Goal: Task Accomplishment & Management: Use online tool/utility

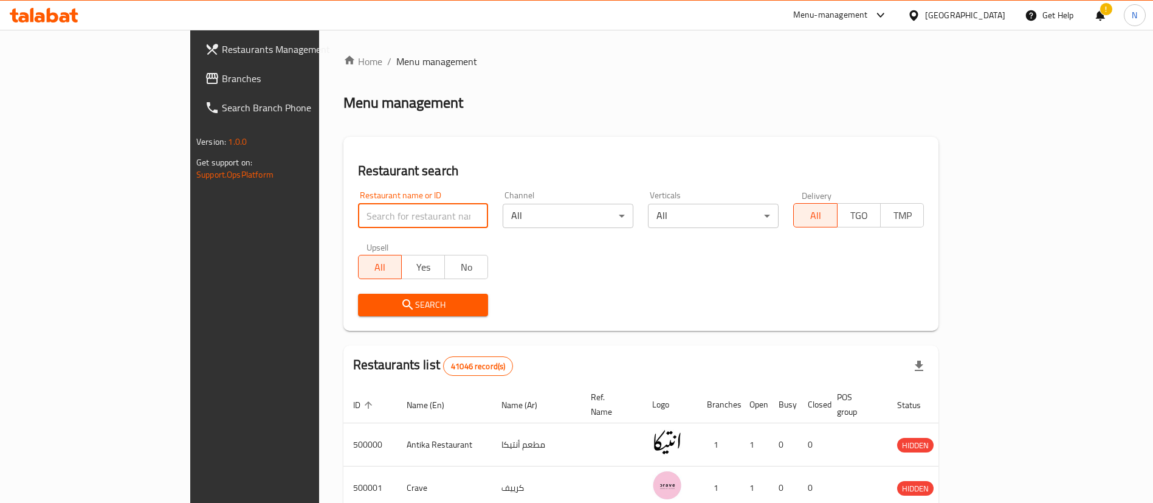
click at [376, 216] on input "search" at bounding box center [423, 216] width 131 height 24
paste input "695139"
type input "695139"
click button "Search" at bounding box center [423, 305] width 131 height 22
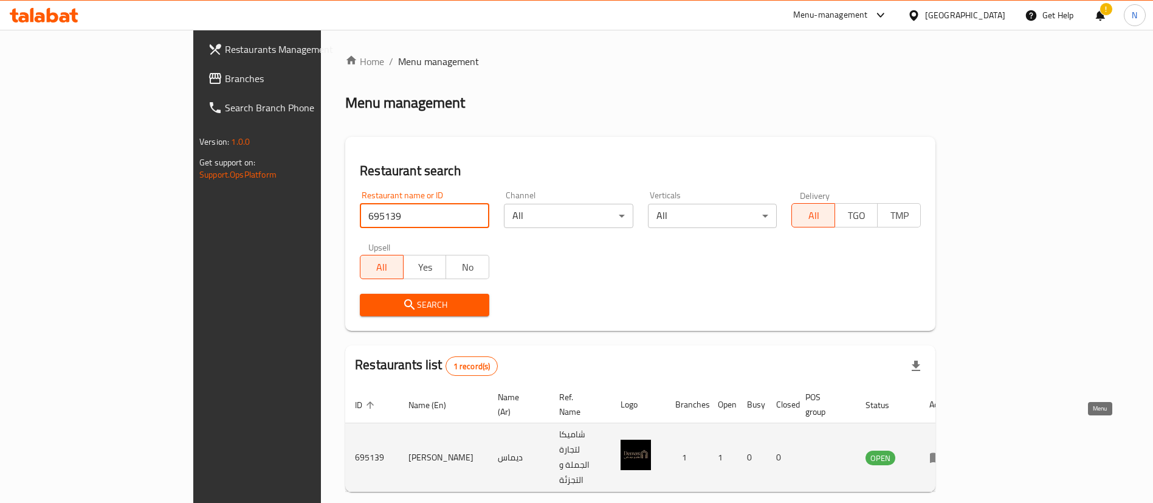
click at [952, 450] on link "enhanced table" at bounding box center [940, 457] width 22 height 15
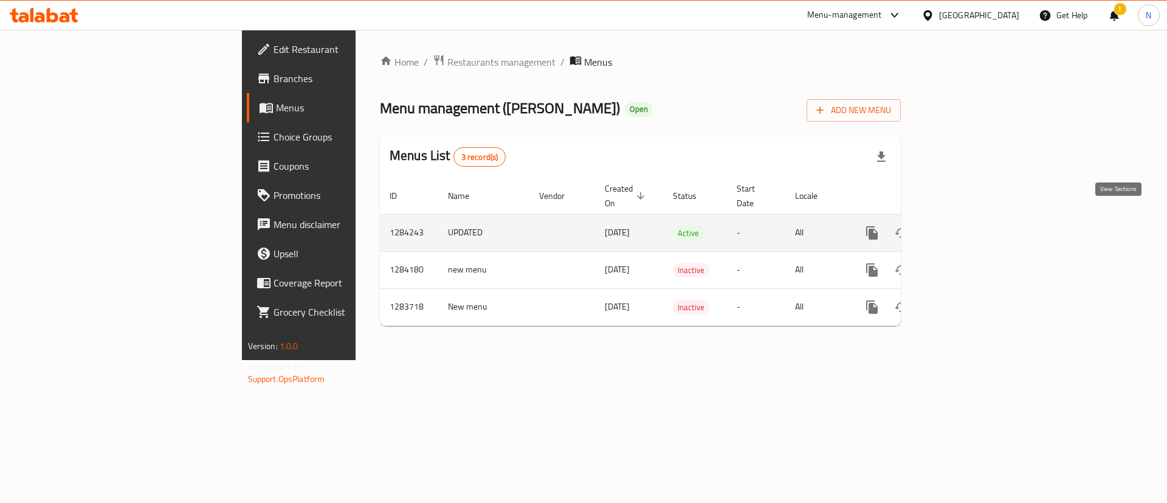
click at [967, 225] on icon "enhanced table" at bounding box center [959, 232] width 15 height 15
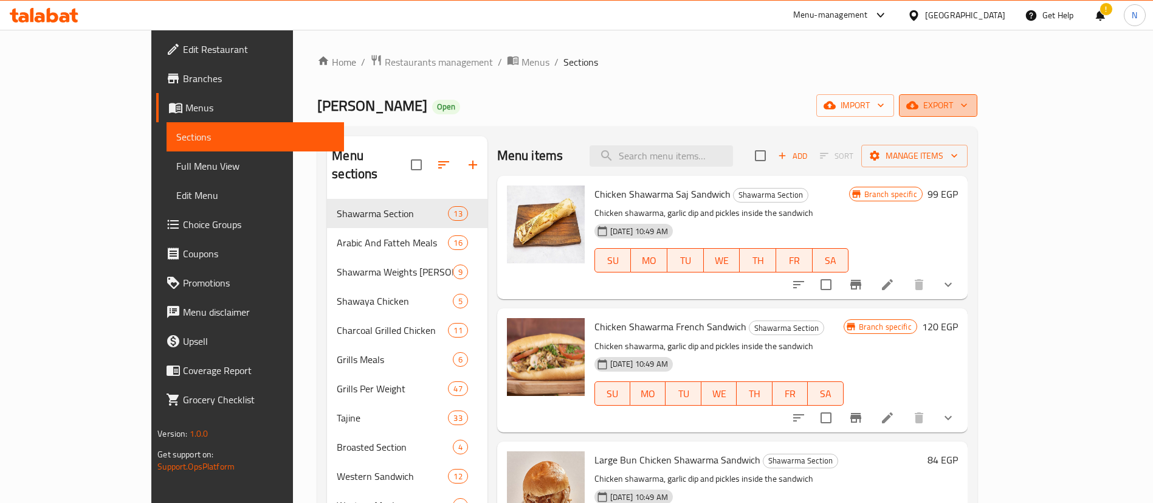
click at [968, 105] on span "export" at bounding box center [938, 105] width 59 height 15
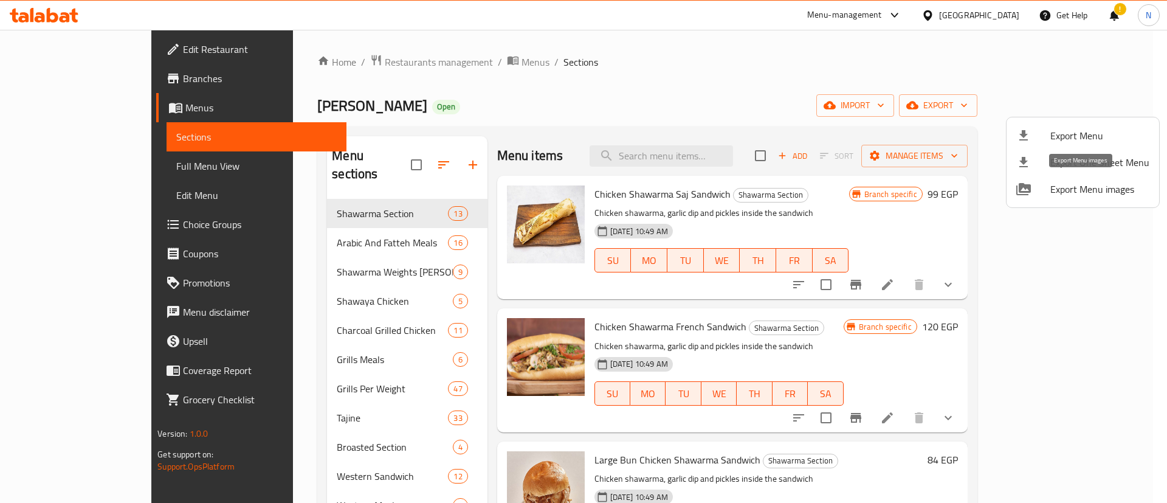
click at [1113, 191] on span "Export Menu images" at bounding box center [1099, 189] width 99 height 15
click at [831, 199] on div at bounding box center [583, 251] width 1167 height 503
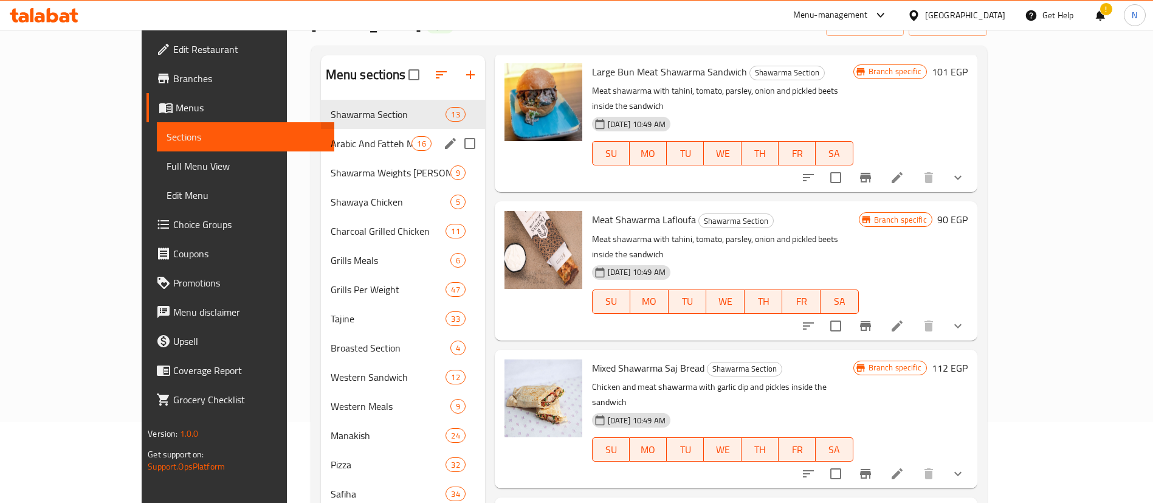
scroll to position [80, 0]
click at [331, 150] on span "Arabic And Fatteh Meals" at bounding box center [371, 144] width 81 height 15
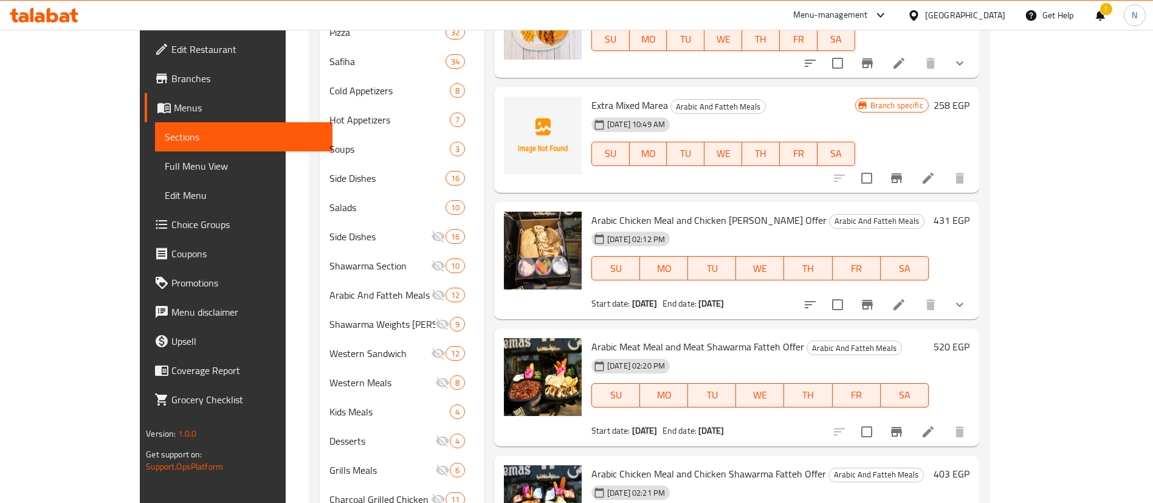
scroll to position [592, 0]
